Goal: Find specific page/section

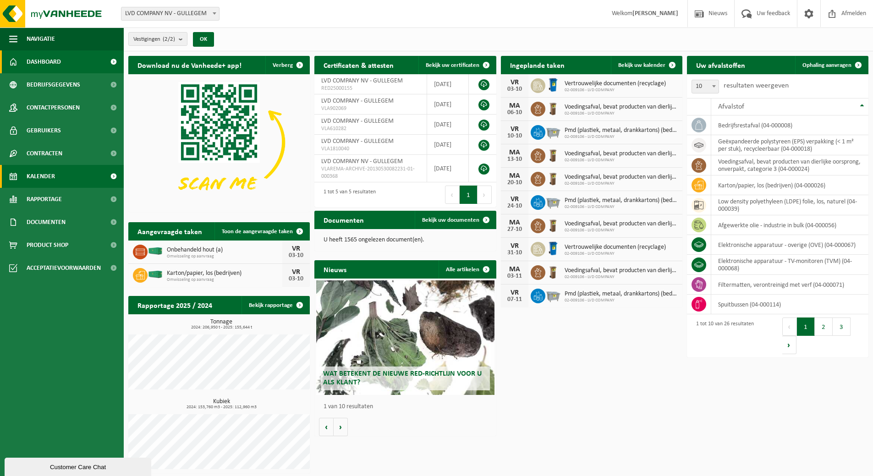
click at [27, 176] on span "Kalender" at bounding box center [41, 176] width 28 height 23
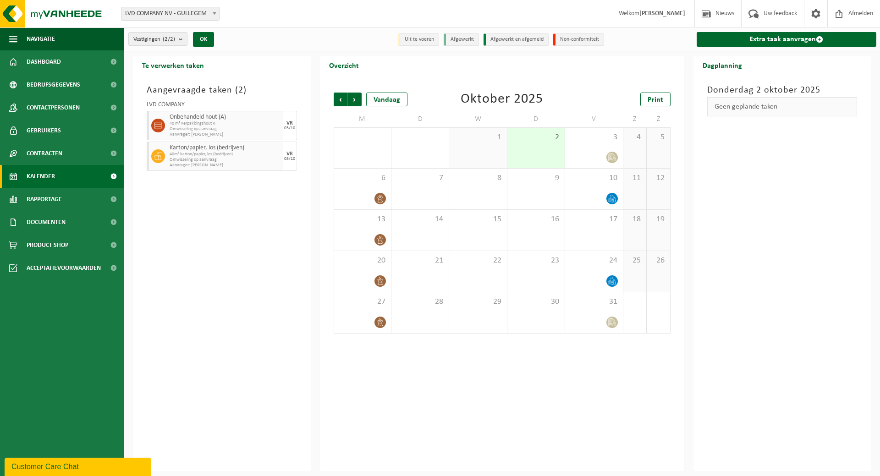
drag, startPoint x: 584, startPoint y: 141, endPoint x: 418, endPoint y: 134, distance: 165.6
click at [418, 134] on span "30" at bounding box center [420, 137] width 48 height 10
click at [41, 130] on span "Gebruikers" at bounding box center [44, 130] width 34 height 23
